Goal: Task Accomplishment & Management: Manage account settings

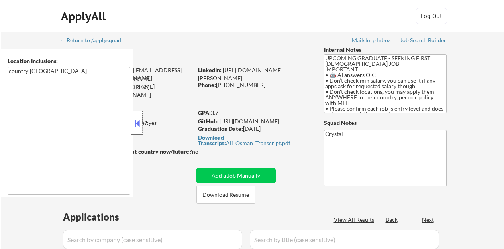
scroll to position [510, 0]
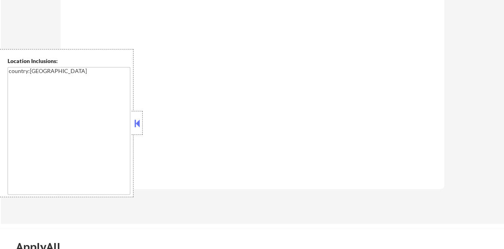
click at [137, 120] on button at bounding box center [137, 123] width 9 height 12
select select ""pending""
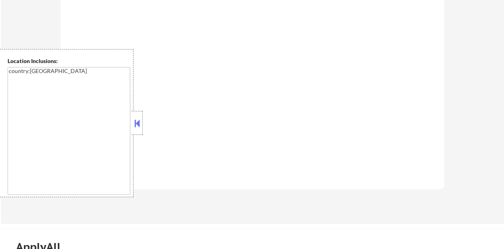
select select ""pending""
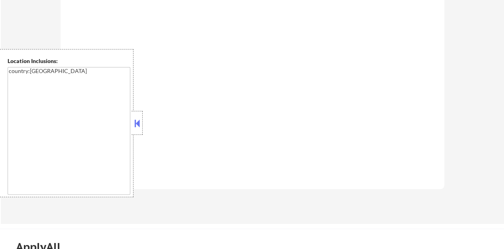
select select ""pending""
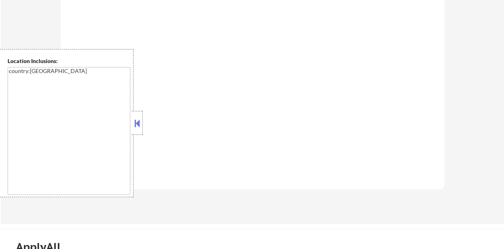
select select ""pending""
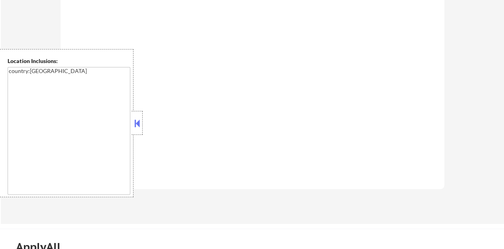
select select ""pending""
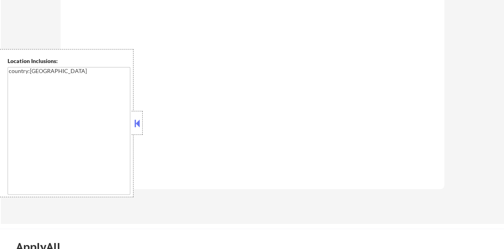
select select ""pending""
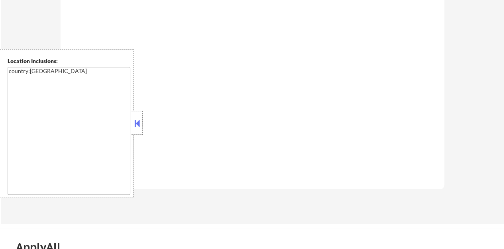
select select ""pending""
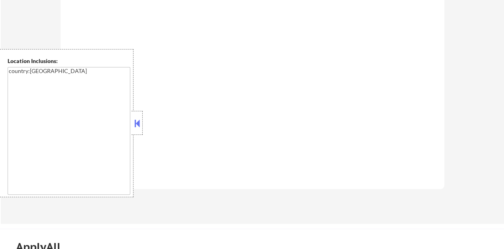
select select ""pending""
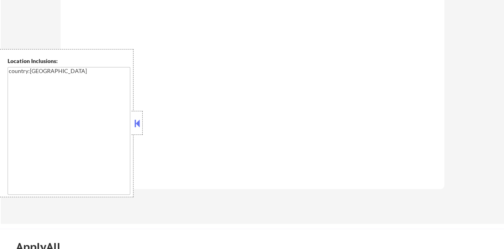
select select ""pending""
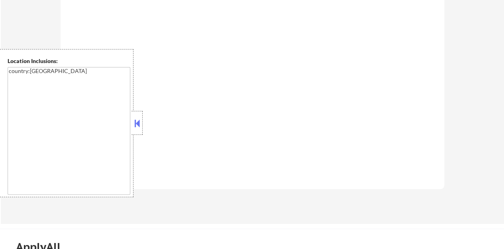
select select ""pending""
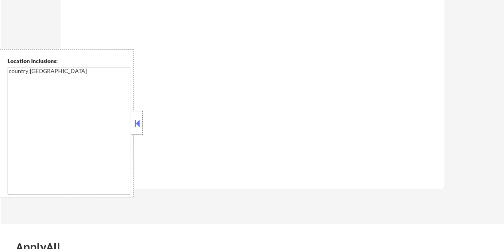
select select ""pending""
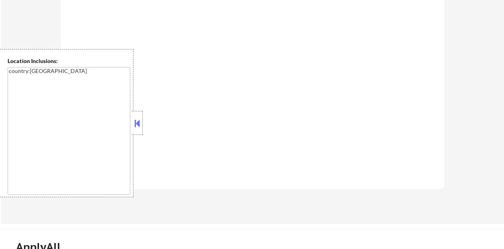
select select ""pending""
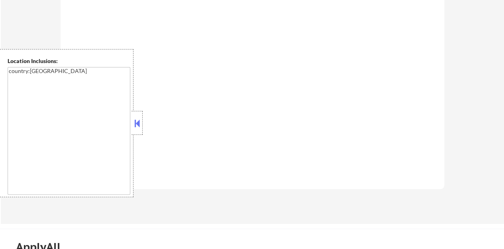
select select ""pending""
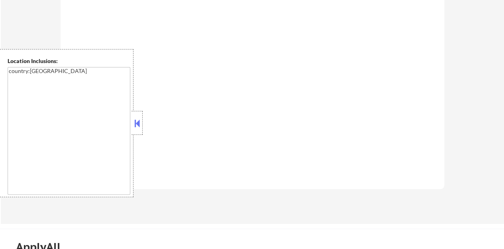
select select ""pending""
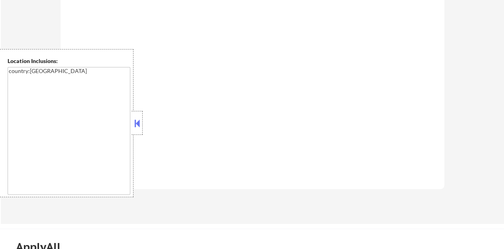
select select ""pending""
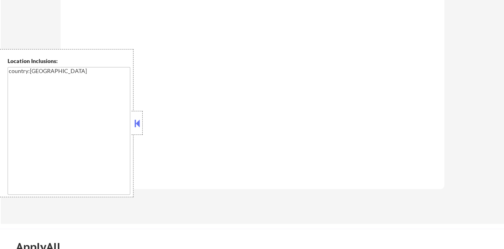
select select ""pending""
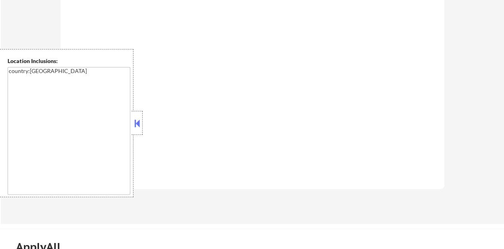
select select ""pending""
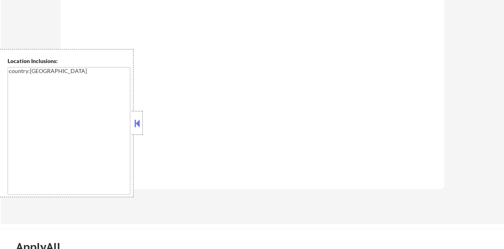
select select ""pending""
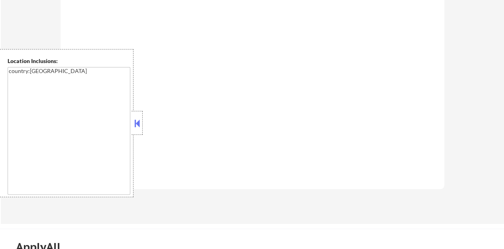
select select ""pending""
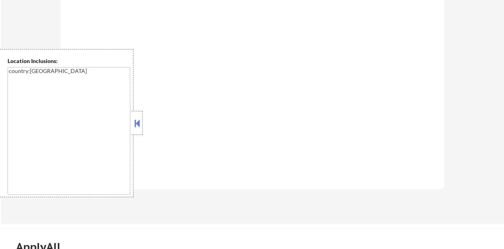
select select ""pending""
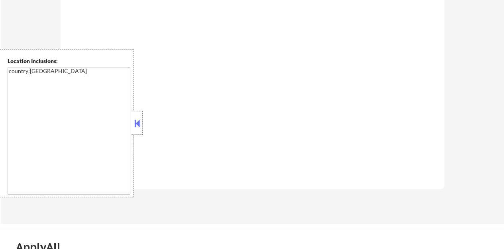
select select ""pending""
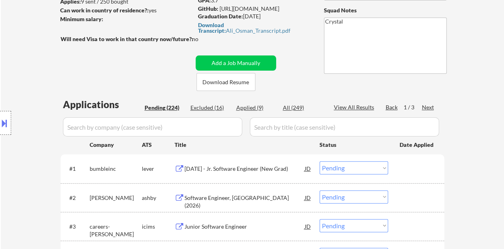
scroll to position [112, 0]
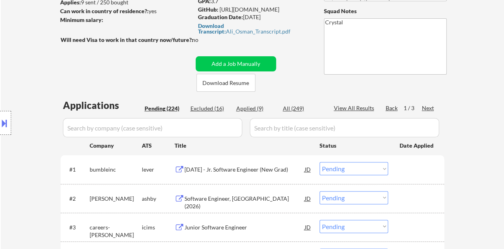
click at [172, 123] on input "input" at bounding box center [152, 127] width 179 height 19
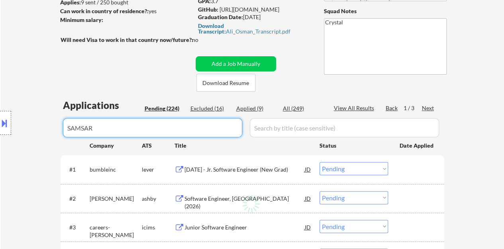
type input "[DEMOGRAPHIC_DATA]"
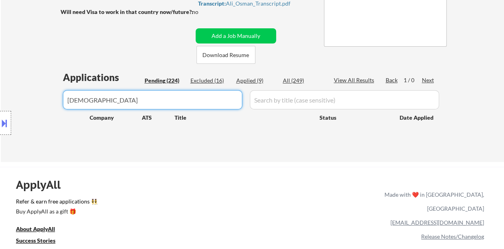
scroll to position [151, 0]
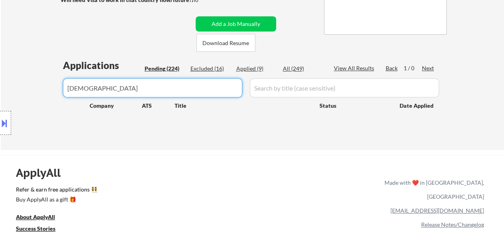
click at [148, 87] on input "input" at bounding box center [152, 87] width 179 height 19
click at [148, 86] on input "input" at bounding box center [152, 87] width 179 height 19
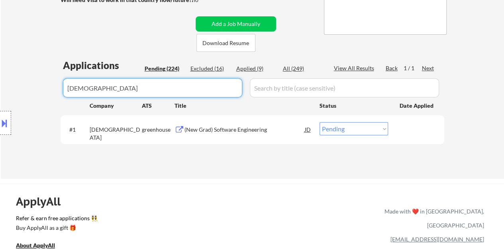
type input "[DEMOGRAPHIC_DATA]"
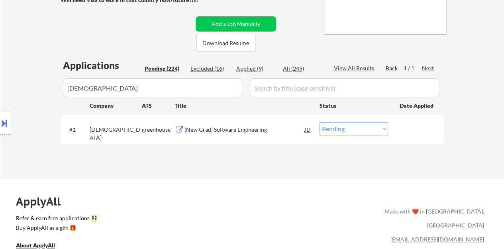
click at [204, 91] on input "input" at bounding box center [152, 87] width 179 height 19
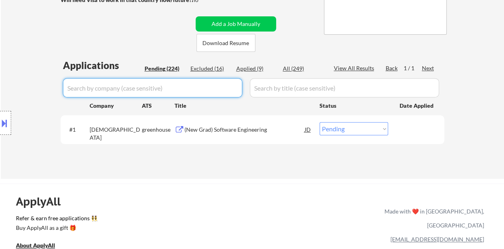
click at [0, 39] on div "← Return to /applysquad Mailslurp Inbox Job Search Builder [PERSON_NAME] User E…" at bounding box center [252, 218] width 504 height 738
click at [5, 63] on div "Location Inclusions: country:[GEOGRAPHIC_DATA]" at bounding box center [71, 123] width 143 height 148
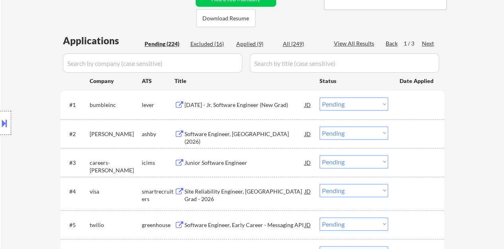
scroll to position [191, 0]
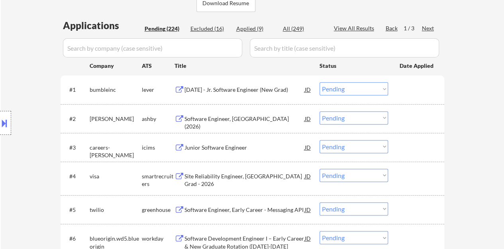
click at [222, 121] on div "Software Engineer, [GEOGRAPHIC_DATA] (2026)" at bounding box center [244, 123] width 120 height 16
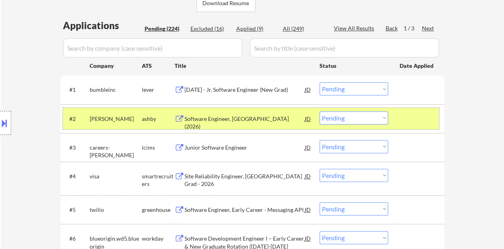
click at [406, 116] on div at bounding box center [416, 118] width 35 height 14
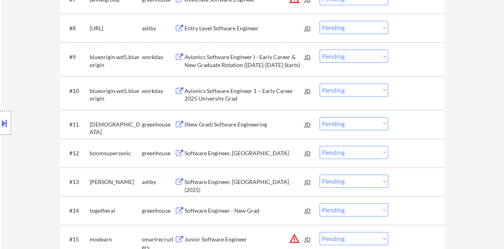
scroll to position [470, 0]
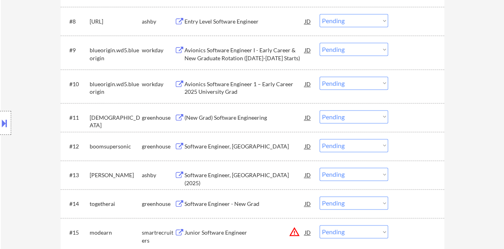
click at [231, 121] on div "(New Grad) Software Engineering" at bounding box center [244, 118] width 120 height 8
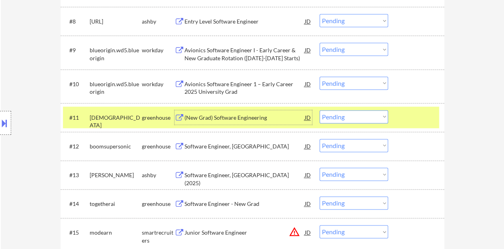
click at [416, 114] on div at bounding box center [416, 117] width 35 height 14
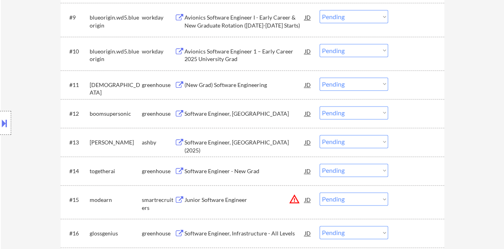
scroll to position [510, 0]
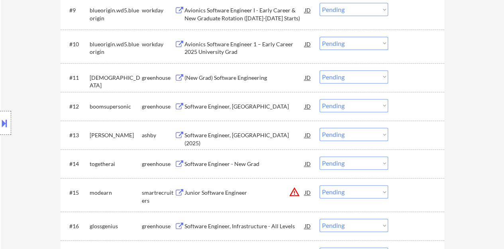
click at [230, 106] on div "Software Engineer, [GEOGRAPHIC_DATA]" at bounding box center [244, 106] width 120 height 8
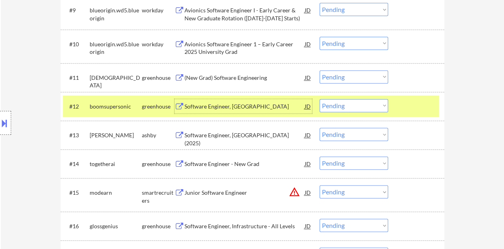
click at [323, 104] on select "Choose an option... Pending Applied Excluded (Questions) Excluded (Expired) Exc…" at bounding box center [353, 105] width 69 height 13
click at [319, 99] on select "Choose an option... Pending Applied Excluded (Questions) Excluded (Expired) Exc…" at bounding box center [353, 105] width 69 height 13
select select ""pending""
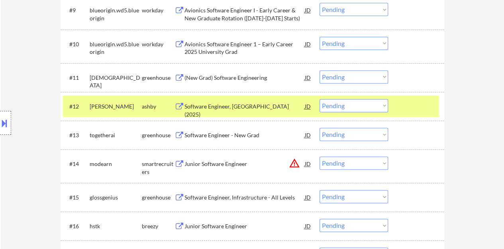
click at [422, 105] on div at bounding box center [416, 106] width 35 height 14
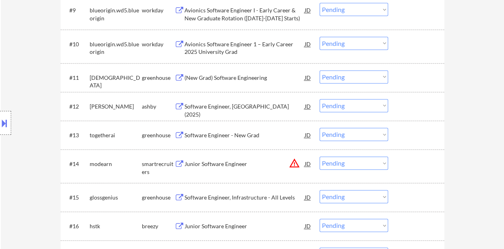
click at [235, 138] on div "Software Engineer - New Grad" at bounding box center [244, 135] width 120 height 8
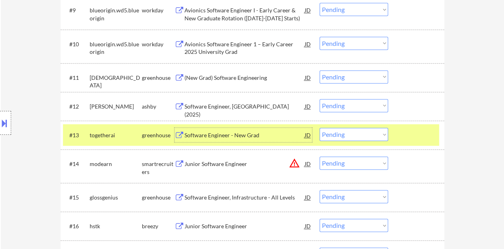
click at [349, 132] on select "Choose an option... Pending Applied Excluded (Questions) Excluded (Expired) Exc…" at bounding box center [353, 133] width 69 height 13
click at [319, 127] on select "Choose an option... Pending Applied Excluded (Questions) Excluded (Expired) Exc…" at bounding box center [353, 133] width 69 height 13
select select ""pending""
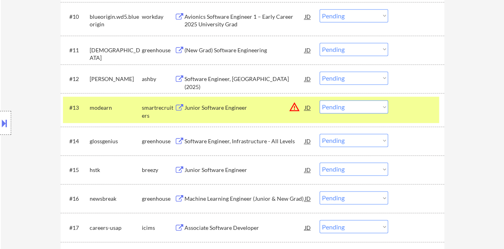
scroll to position [589, 0]
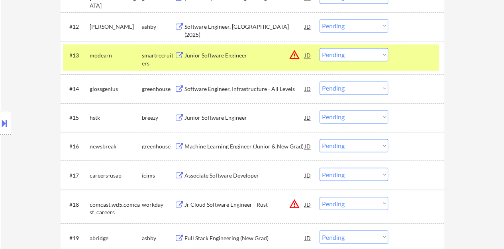
click at [418, 54] on div at bounding box center [416, 55] width 35 height 14
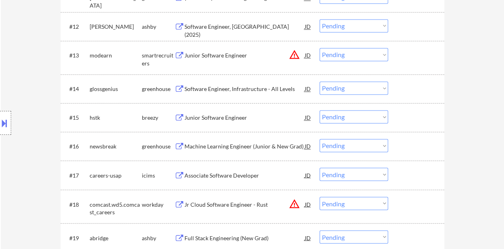
click at [199, 112] on div "Junior Software Engineer" at bounding box center [244, 117] width 120 height 14
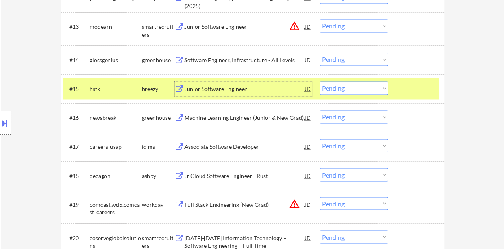
scroll to position [629, 0]
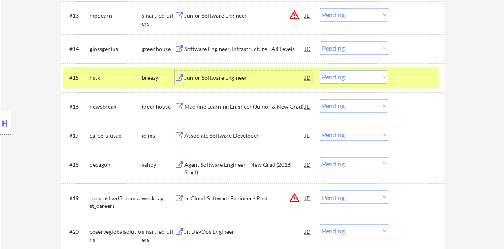
click at [351, 73] on select "Choose an option... Pending Applied Excluded (Questions) Excluded (Expired) Exc…" at bounding box center [353, 76] width 69 height 13
click at [319, 70] on select "Choose an option... Pending Applied Excluded (Questions) Excluded (Expired) Exc…" at bounding box center [353, 76] width 69 height 13
select select ""pending""
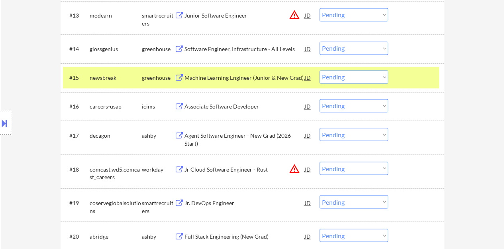
click at [406, 74] on div at bounding box center [416, 77] width 35 height 14
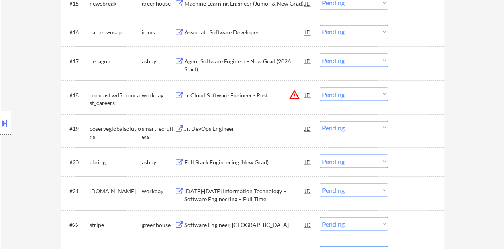
scroll to position [709, 0]
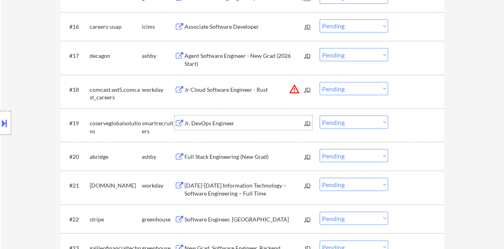
click at [210, 122] on div "Jr. DevOps Engineer" at bounding box center [244, 123] width 120 height 8
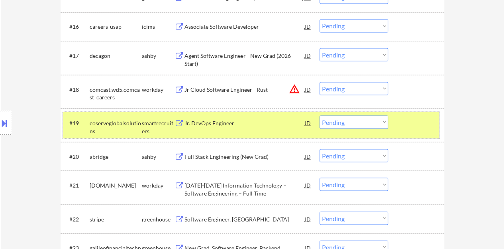
click at [350, 114] on div "#19 coserveglobalsolutions smartrecruiters [PERSON_NAME]. DevOps Engineer JD wa…" at bounding box center [251, 125] width 376 height 26
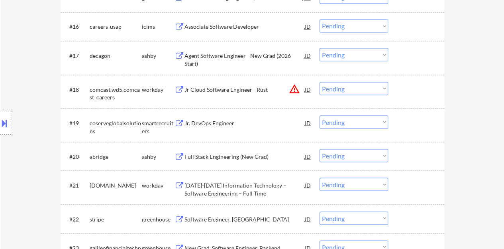
click at [350, 120] on select "Choose an option... Pending Applied Excluded (Questions) Excluded (Expired) Exc…" at bounding box center [353, 121] width 69 height 13
click at [319, 115] on select "Choose an option... Pending Applied Excluded (Questions) Excluded (Expired) Exc…" at bounding box center [353, 121] width 69 height 13
drag, startPoint x: 282, startPoint y: 5, endPoint x: 285, endPoint y: -2, distance: 7.7
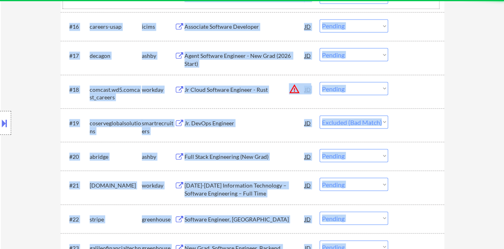
select select ""pending""
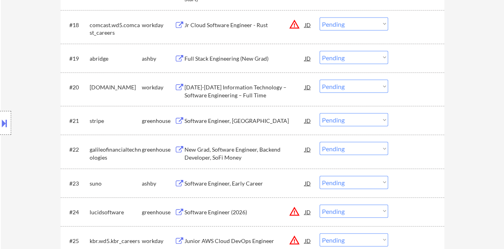
scroll to position [789, 0]
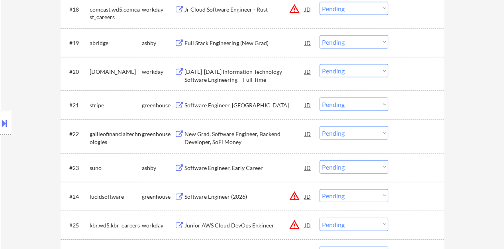
click at [204, 104] on div "Software Engineer, [GEOGRAPHIC_DATA]" at bounding box center [244, 105] width 120 height 8
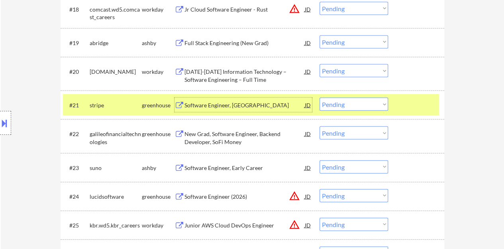
click at [414, 110] on div at bounding box center [416, 105] width 35 height 14
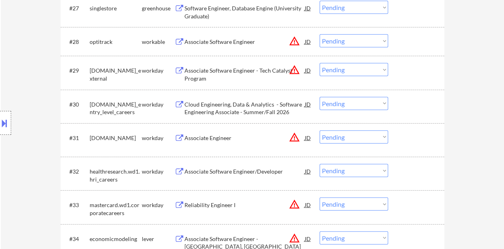
scroll to position [1107, 0]
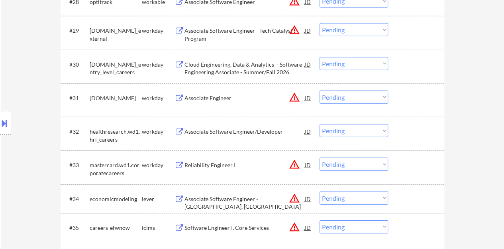
click at [217, 130] on div "Associate Software Engineer/Developer" at bounding box center [244, 131] width 120 height 8
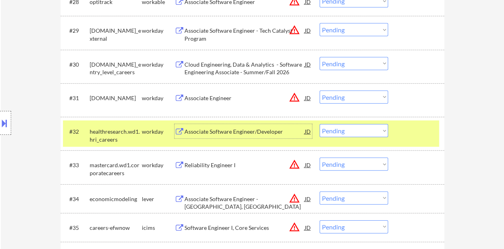
click at [350, 131] on select "Choose an option... Pending Applied Excluded (Questions) Excluded (Expired) Exc…" at bounding box center [353, 130] width 69 height 13
click at [319, 124] on select "Choose an option... Pending Applied Excluded (Questions) Excluded (Expired) Exc…" at bounding box center [353, 130] width 69 height 13
select select ""pending""
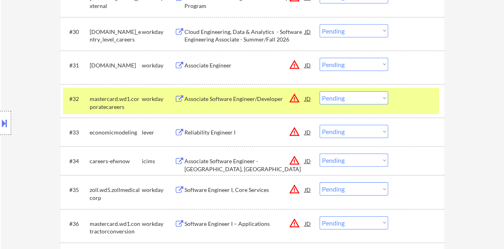
scroll to position [1147, 0]
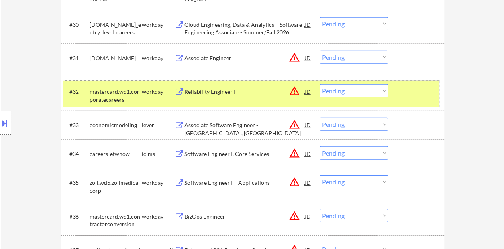
click at [402, 93] on div at bounding box center [416, 91] width 35 height 14
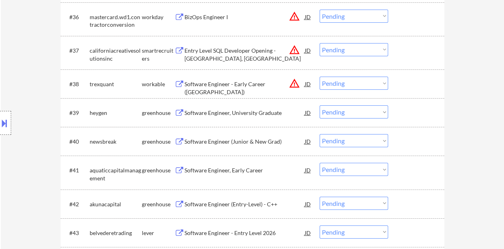
scroll to position [1346, 0]
click at [218, 145] on div "Software Engineer (Junior & New Grad)" at bounding box center [244, 141] width 120 height 8
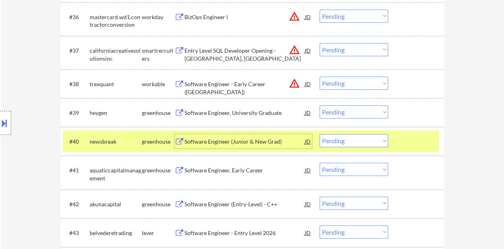
click at [347, 130] on div "#40 newsbreak greenhouse Software Engineer (Junior & New Grad) JD warning_amber…" at bounding box center [251, 141] width 376 height 22
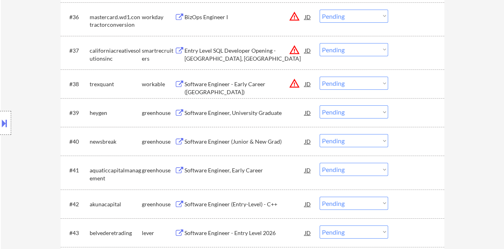
click at [347, 139] on select "Choose an option... Pending Applied Excluded (Questions) Excluded (Expired) Exc…" at bounding box center [353, 140] width 69 height 13
click at [319, 134] on select "Choose an option... Pending Applied Excluded (Questions) Excluded (Expired) Exc…" at bounding box center [353, 140] width 69 height 13
select select ""pending""
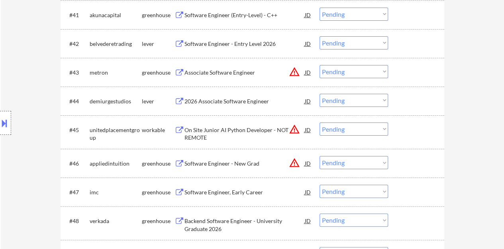
scroll to position [1506, 0]
click at [256, 98] on div "2026 Associate Software Engineer" at bounding box center [244, 102] width 120 height 8
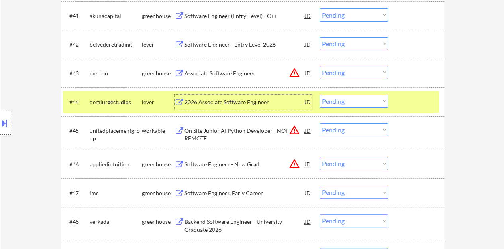
click at [412, 99] on div at bounding box center [416, 101] width 35 height 14
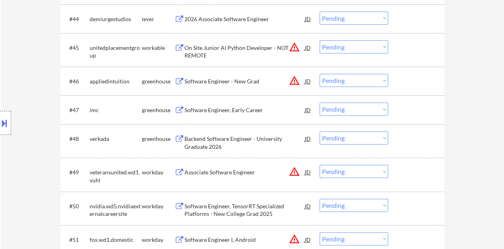
scroll to position [1625, 0]
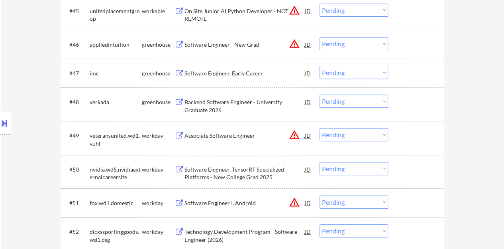
click at [220, 112] on div "Backend Software Engineer - University Graduate 2026" at bounding box center [244, 106] width 120 height 16
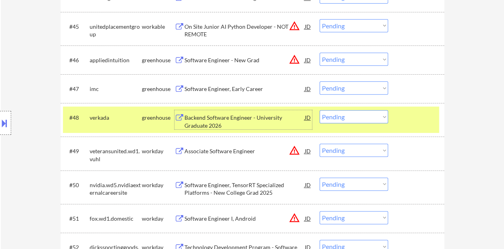
scroll to position [1649, 0]
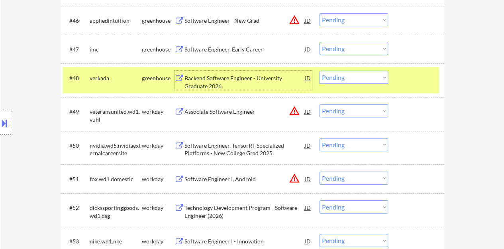
click at [335, 75] on select "Choose an option... Pending Applied Excluded (Questions) Excluded (Expired) Exc…" at bounding box center [353, 76] width 69 height 13
click at [319, 70] on select "Choose an option... Pending Applied Excluded (Questions) Excluded (Expired) Exc…" at bounding box center [353, 76] width 69 height 13
select select ""pending""
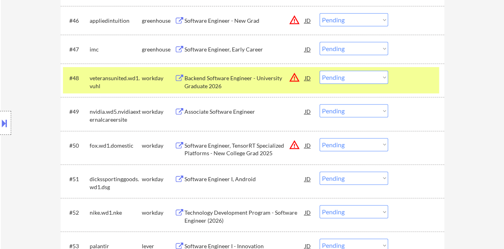
click at [407, 78] on div at bounding box center [416, 77] width 35 height 14
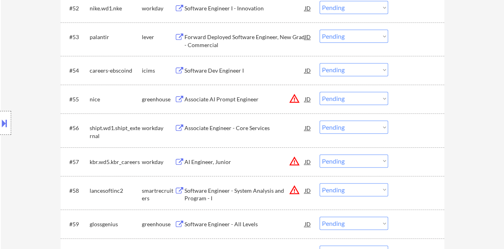
scroll to position [1968, 0]
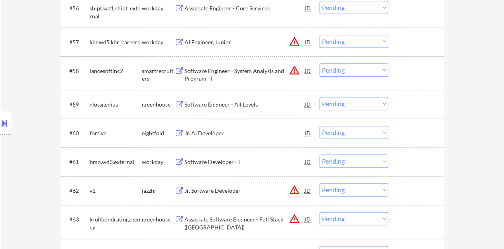
click at [229, 104] on div "Software Engineer - All Levels" at bounding box center [244, 104] width 120 height 8
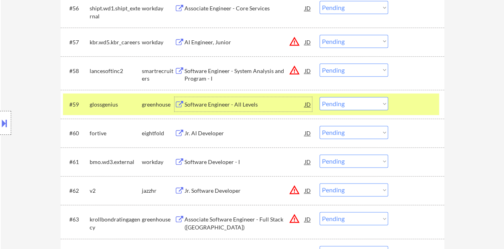
click at [356, 100] on select "Choose an option... Pending Applied Excluded (Questions) Excluded (Expired) Exc…" at bounding box center [353, 103] width 69 height 13
click at [319, 97] on select "Choose an option... Pending Applied Excluded (Questions) Excluded (Expired) Exc…" at bounding box center [353, 103] width 69 height 13
select select ""pending""
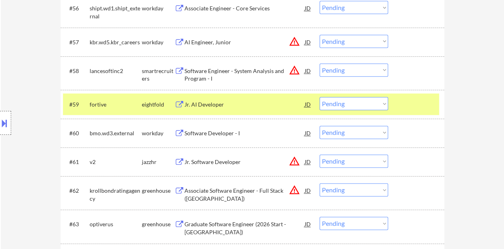
click at [407, 103] on div at bounding box center [416, 104] width 35 height 14
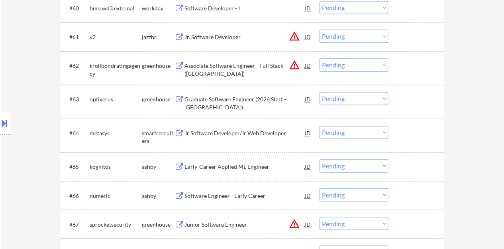
scroll to position [2127, 0]
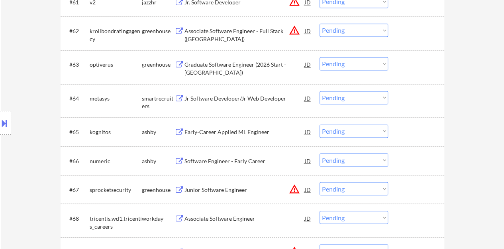
click at [235, 99] on div "Jr Software Developer/Jr Web Developer" at bounding box center [244, 98] width 120 height 8
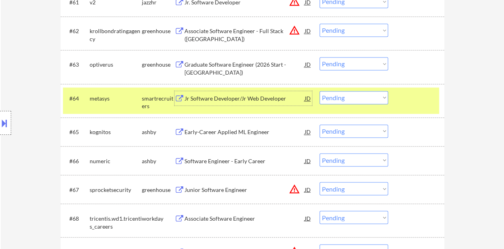
click at [352, 91] on select "Choose an option... Pending Applied Excluded (Questions) Excluded (Expired) Exc…" at bounding box center [353, 97] width 69 height 13
click at [319, 91] on select "Choose an option... Pending Applied Excluded (Questions) Excluded (Expired) Exc…" at bounding box center [353, 97] width 69 height 13
select select ""pending""
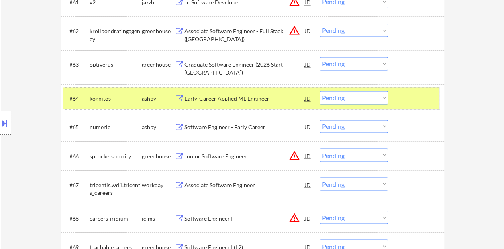
click at [433, 95] on div at bounding box center [416, 98] width 35 height 14
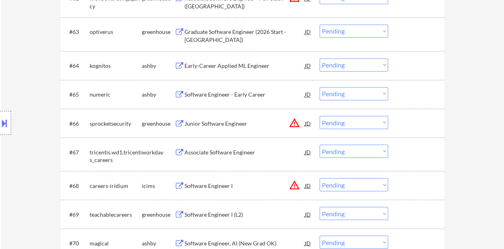
scroll to position [2167, 0]
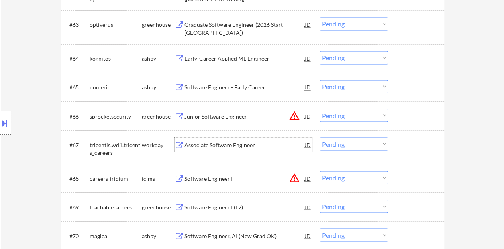
click at [241, 143] on div "Associate Software Engineer" at bounding box center [244, 145] width 120 height 8
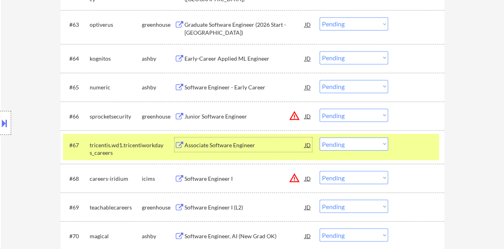
click at [371, 143] on select "Choose an option... Pending Applied Excluded (Questions) Excluded (Expired) Exc…" at bounding box center [353, 143] width 69 height 13
click at [319, 137] on select "Choose an option... Pending Applied Excluded (Questions) Excluded (Expired) Exc…" at bounding box center [353, 143] width 69 height 13
select select ""pending""
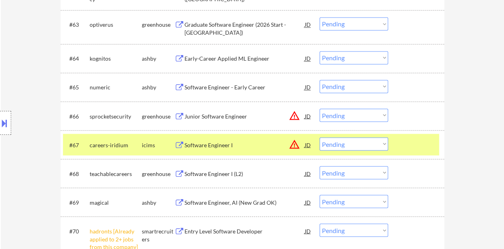
click at [417, 142] on div at bounding box center [416, 144] width 35 height 14
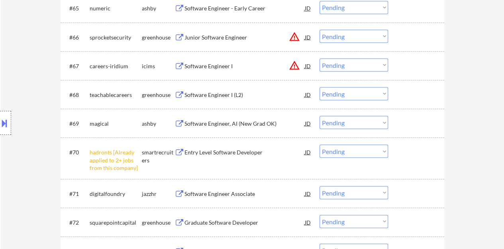
scroll to position [2246, 0]
click at [339, 153] on select "Choose an option... Pending Applied Excluded (Questions) Excluded (Expired) Exc…" at bounding box center [353, 149] width 69 height 13
click at [319, 143] on select "Choose an option... Pending Applied Excluded (Questions) Excluded (Expired) Exc…" at bounding box center [353, 149] width 69 height 13
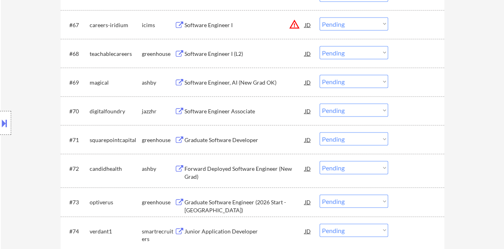
scroll to position [2286, 0]
click at [241, 113] on div "Software Engineer Associate" at bounding box center [244, 111] width 120 height 8
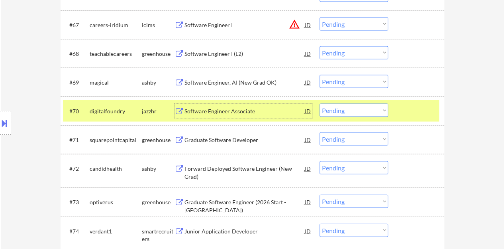
click at [354, 104] on select "Choose an option... Pending Applied Excluded (Questions) Excluded (Expired) Exc…" at bounding box center [353, 110] width 69 height 13
click at [319, 104] on select "Choose an option... Pending Applied Excluded (Questions) Excluded (Expired) Exc…" at bounding box center [353, 110] width 69 height 13
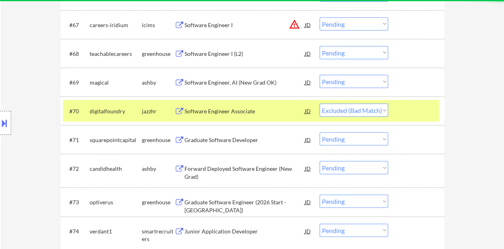
select select ""pending""
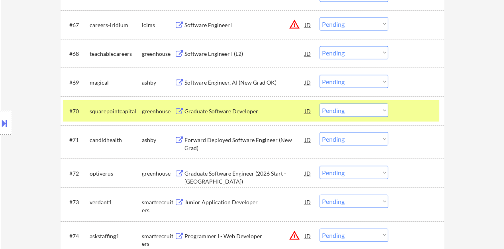
click at [241, 113] on div "Graduate Software Developer" at bounding box center [244, 111] width 120 height 8
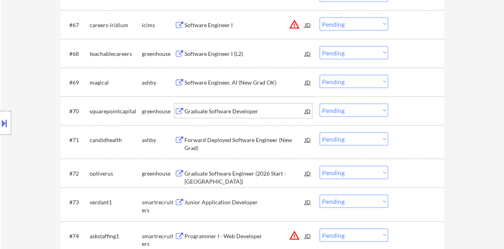
click at [430, 112] on div at bounding box center [416, 111] width 35 height 14
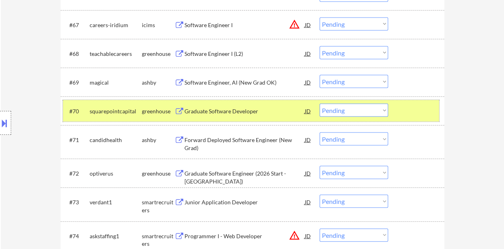
click at [413, 110] on div at bounding box center [416, 111] width 35 height 14
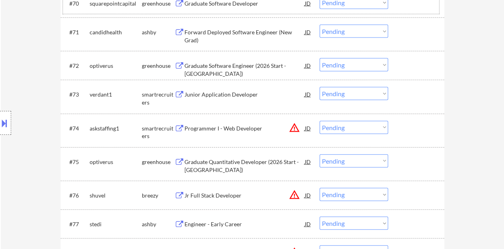
scroll to position [2406, 0]
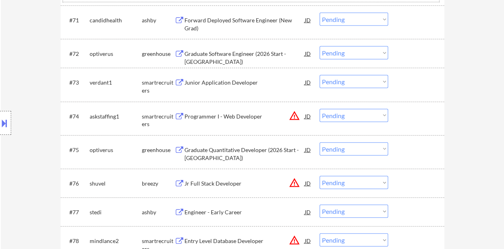
click at [221, 85] on div "Junior Application Developer" at bounding box center [244, 82] width 120 height 8
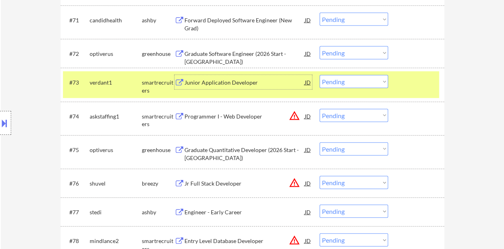
click at [328, 82] on select "Choose an option... Pending Applied Excluded (Questions) Excluded (Expired) Exc…" at bounding box center [353, 81] width 69 height 13
click at [319, 75] on select "Choose an option... Pending Applied Excluded (Questions) Excluded (Expired) Exc…" at bounding box center [353, 81] width 69 height 13
select select ""pending""
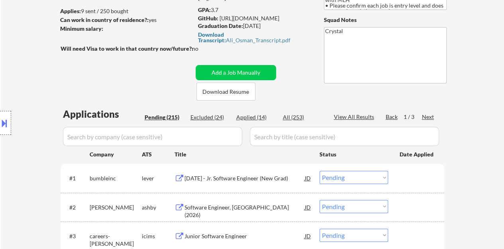
scroll to position [115, 0]
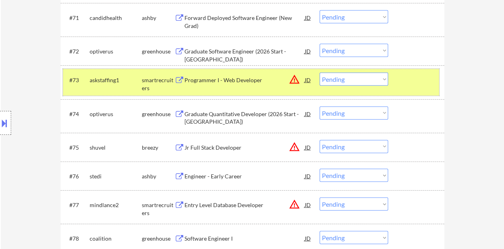
click at [422, 78] on div at bounding box center [416, 79] width 35 height 14
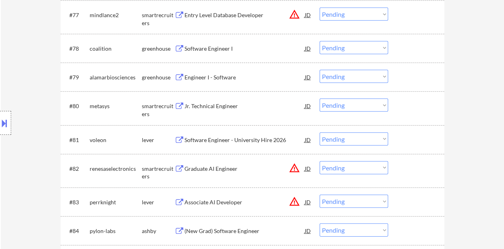
scroll to position [2607, 0]
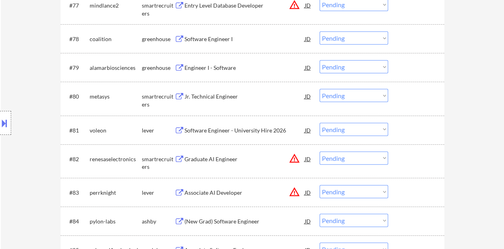
click at [209, 97] on div "Jr. Technical Engineer" at bounding box center [244, 96] width 120 height 8
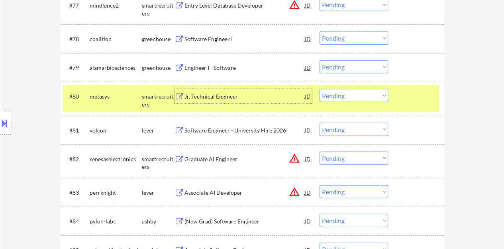
click at [345, 92] on select "Choose an option... Pending Applied Excluded (Questions) Excluded (Expired) Exc…" at bounding box center [353, 95] width 69 height 13
click at [319, 89] on select "Choose an option... Pending Applied Excluded (Questions) Excluded (Expired) Exc…" at bounding box center [353, 95] width 69 height 13
select select ""pending""
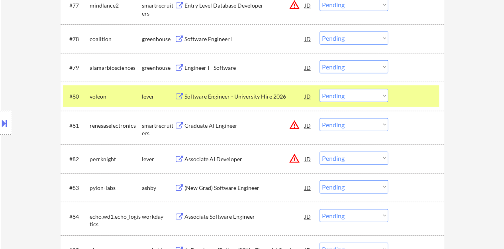
click at [428, 98] on div at bounding box center [416, 96] width 35 height 14
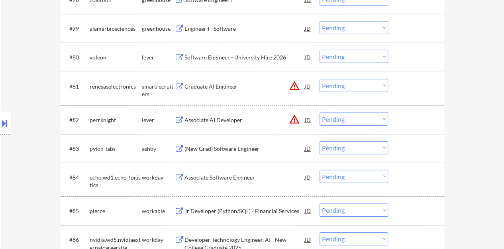
scroll to position [2687, 0]
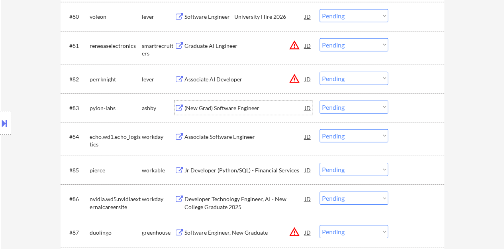
click at [233, 108] on div "(New Grad) Software Engineer" at bounding box center [244, 108] width 120 height 8
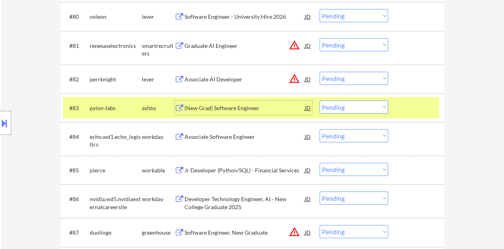
click at [410, 105] on div at bounding box center [416, 107] width 35 height 14
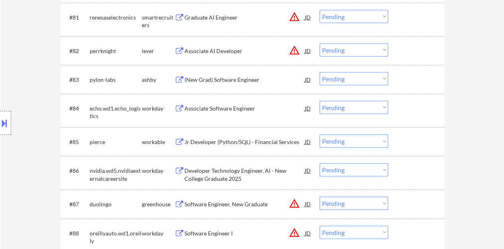
scroll to position [2727, 0]
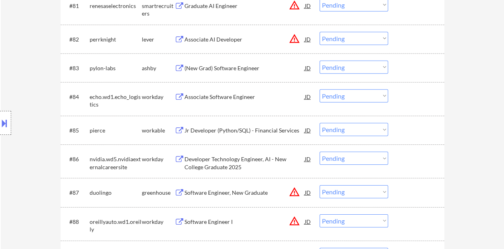
click at [217, 101] on div "Associate Software Engineer" at bounding box center [244, 96] width 120 height 14
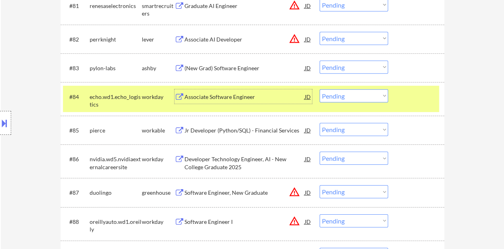
click at [363, 96] on select "Choose an option... Pending Applied Excluded (Questions) Excluded (Expired) Exc…" at bounding box center [353, 95] width 69 height 13
click at [319, 89] on select "Choose an option... Pending Applied Excluded (Questions) Excluded (Expired) Exc…" at bounding box center [353, 95] width 69 height 13
select select ""pending""
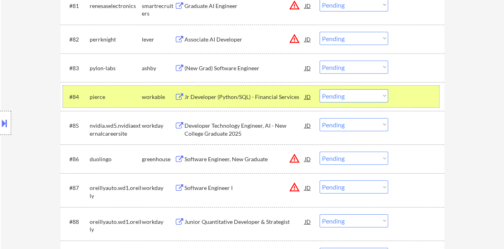
click at [418, 93] on div at bounding box center [416, 96] width 35 height 14
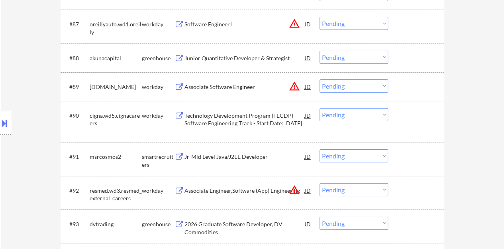
scroll to position [2846, 0]
